Goal: Navigation & Orientation: Find specific page/section

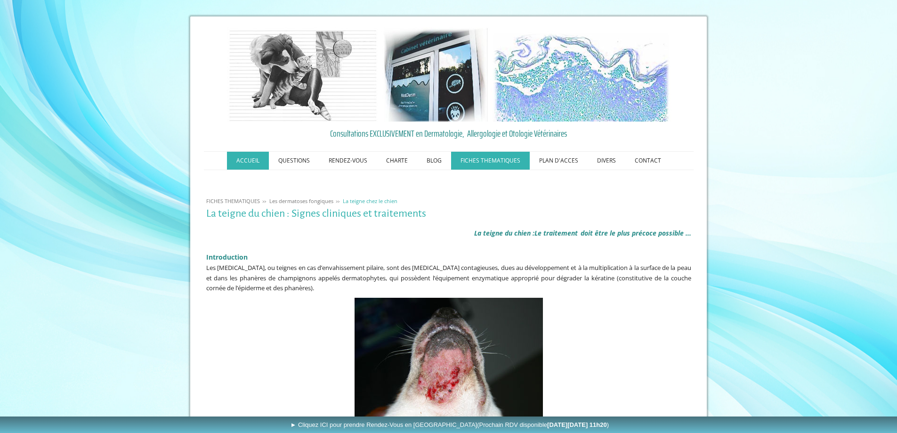
click at [255, 162] on link "ACCUEIL" at bounding box center [248, 161] width 42 height 18
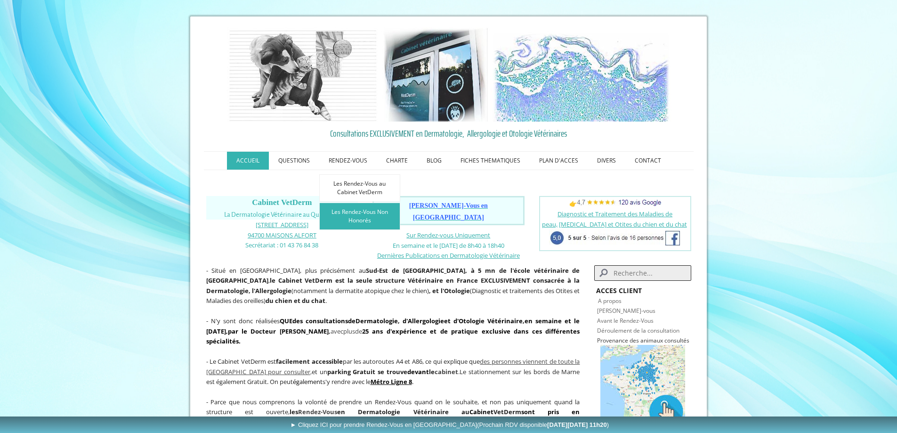
click at [347, 219] on link "Les Rendez-Vous Non Honorés" at bounding box center [359, 216] width 81 height 27
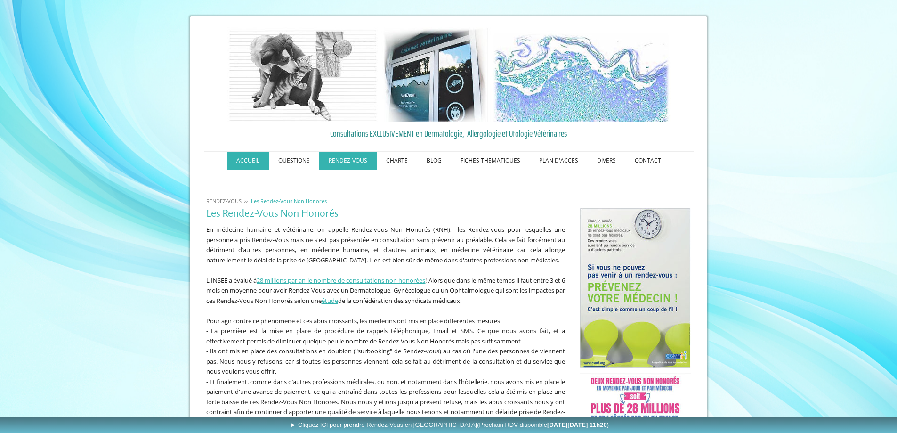
click at [242, 160] on link "ACCUEIL" at bounding box center [248, 161] width 42 height 18
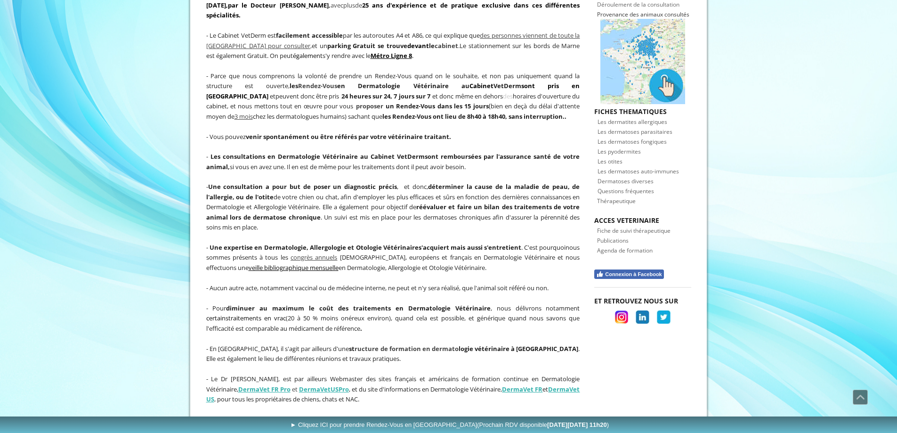
scroll to position [90, 0]
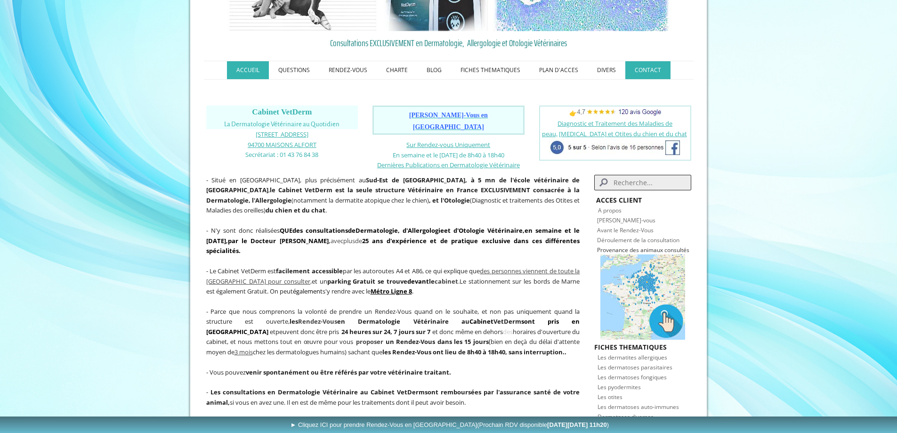
click at [652, 68] on link "CONTACT" at bounding box center [648, 70] width 45 height 18
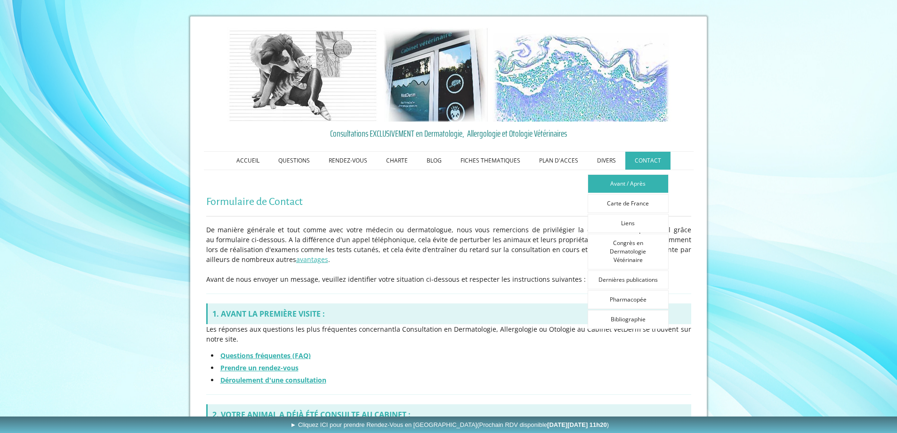
click at [637, 185] on link "Avant / Après" at bounding box center [628, 183] width 81 height 19
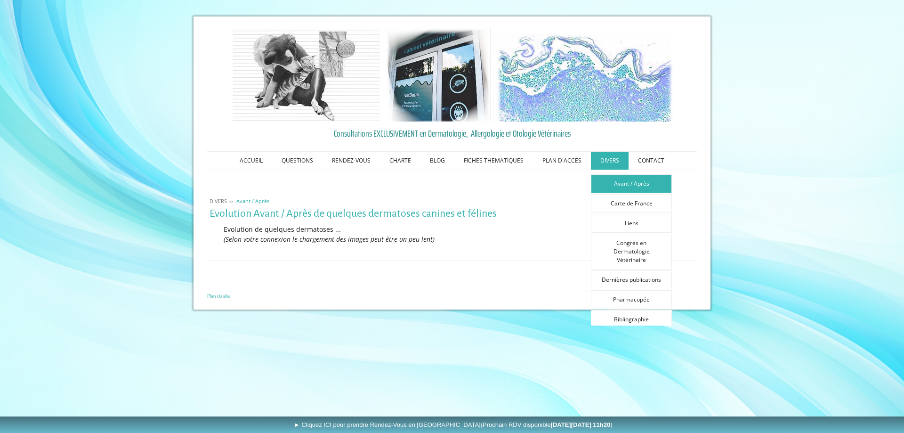
click at [600, 159] on link "DIVERS" at bounding box center [610, 161] width 38 height 18
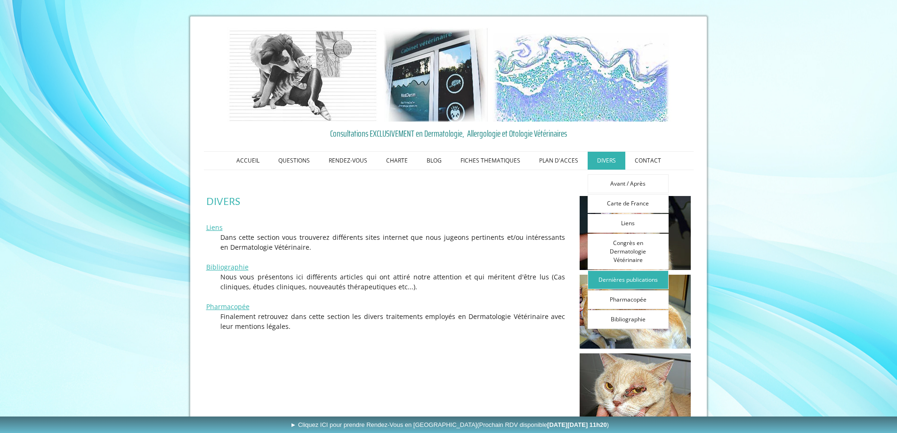
click at [629, 278] on link "Dernières publications" at bounding box center [628, 279] width 81 height 19
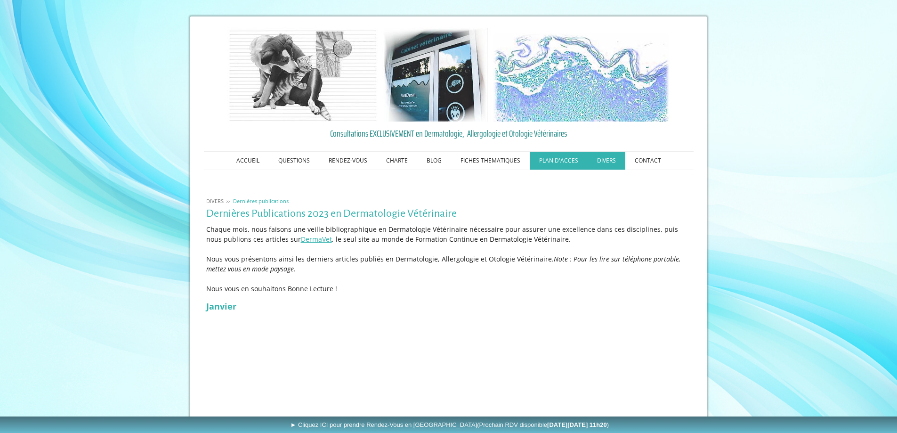
click at [570, 156] on link "PLAN D'ACCES" at bounding box center [559, 161] width 58 height 18
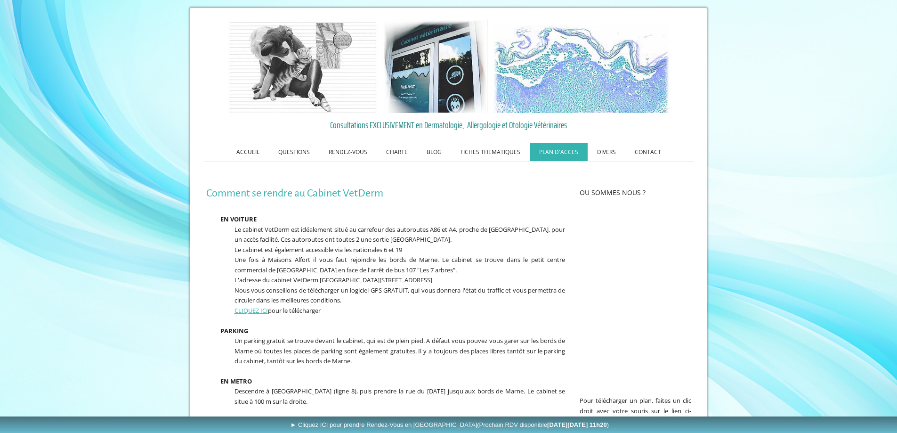
scroll to position [2, 0]
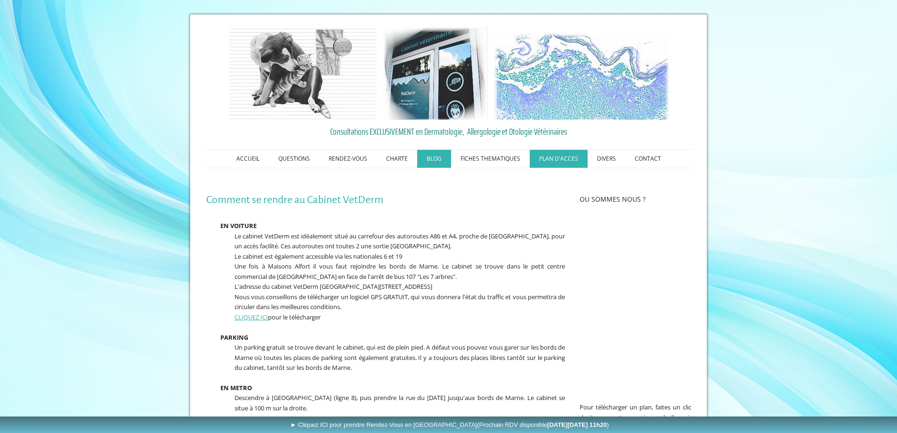
click at [428, 160] on link "BLOG" at bounding box center [434, 159] width 34 height 18
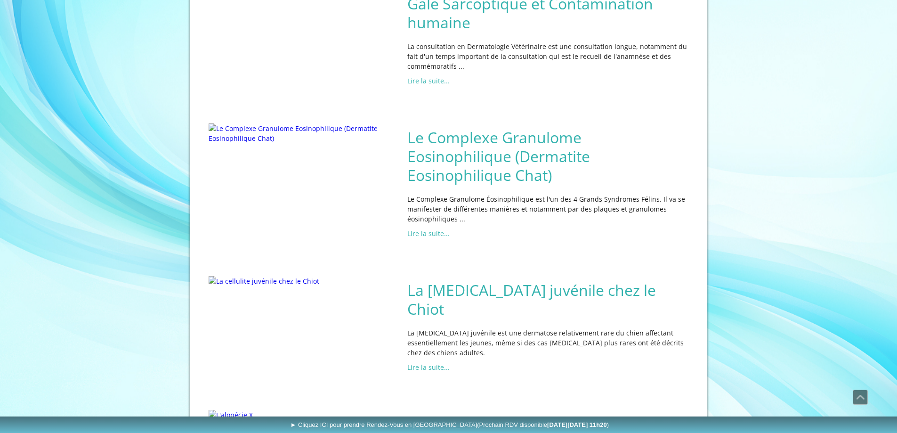
scroll to position [780, 0]
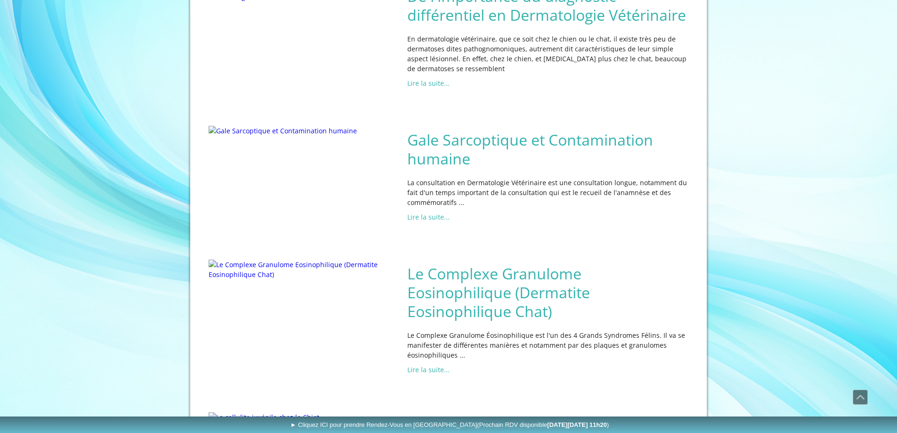
click at [529, 24] on h2 "De l'importance du diagnostic différentiel en Dermatologie Vétérinaire" at bounding box center [548, 6] width 282 height 38
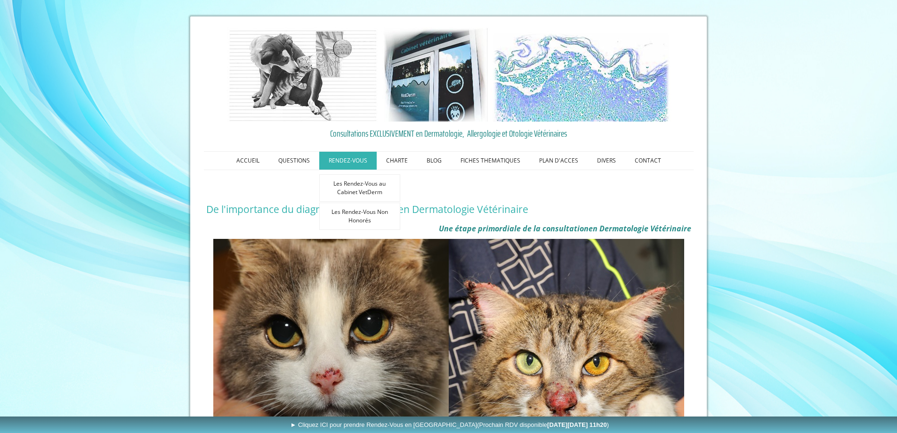
click at [340, 160] on link "RENDEZ-VOUS" at bounding box center [347, 161] width 57 height 18
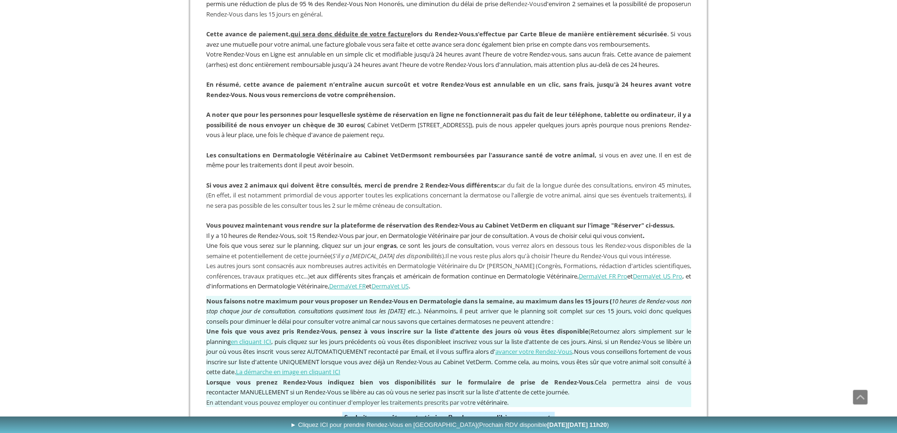
scroll to position [718, 0]
